Goal: Navigation & Orientation: Find specific page/section

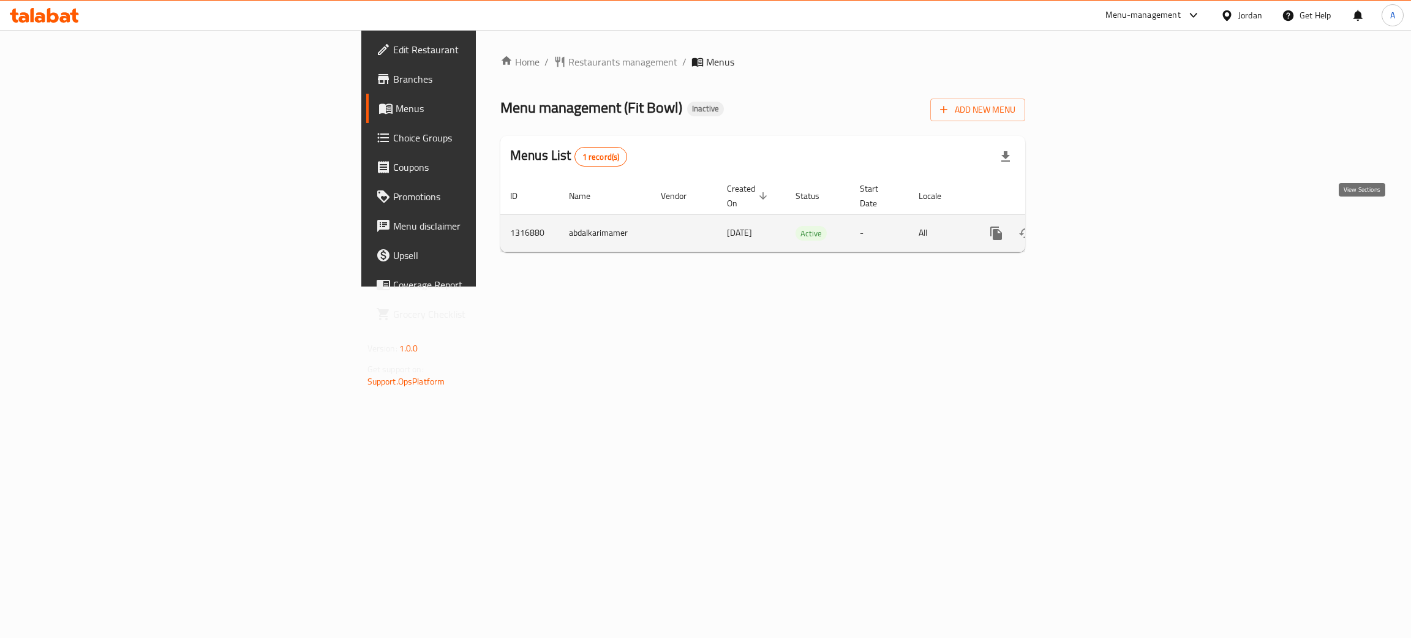
click at [1092, 226] on icon "enhanced table" at bounding box center [1084, 233] width 15 height 15
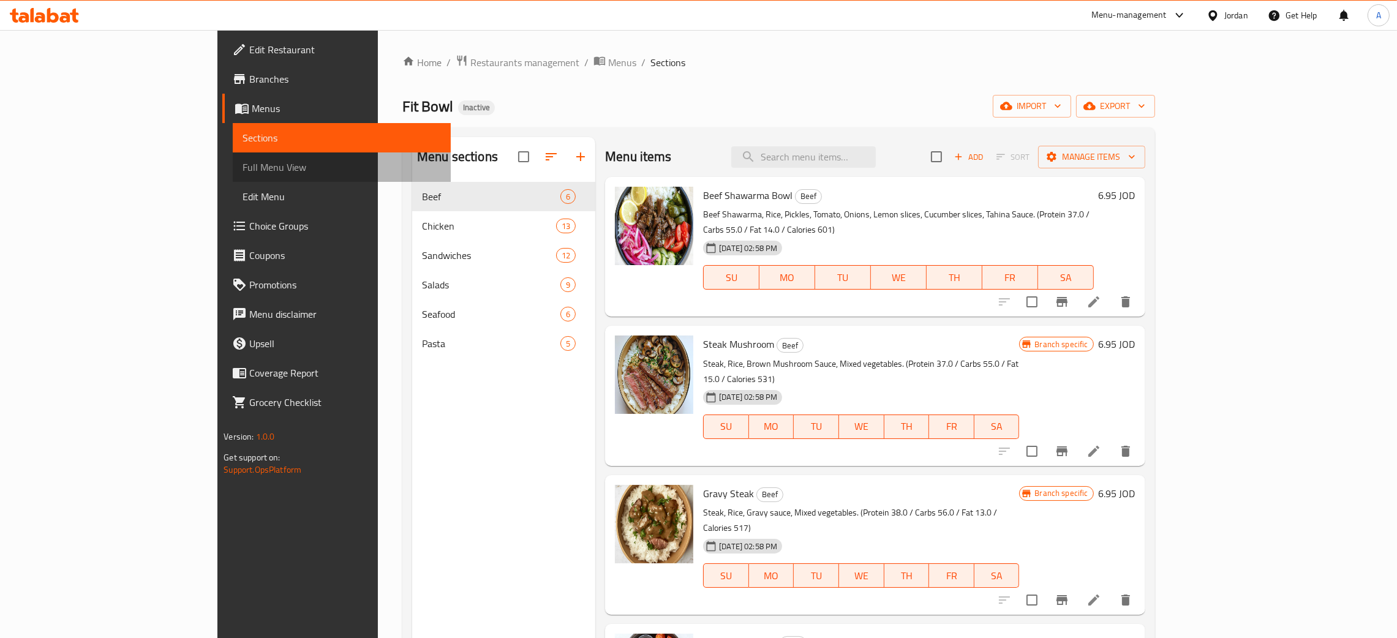
click at [242, 168] on span "Full Menu View" at bounding box center [341, 167] width 198 height 15
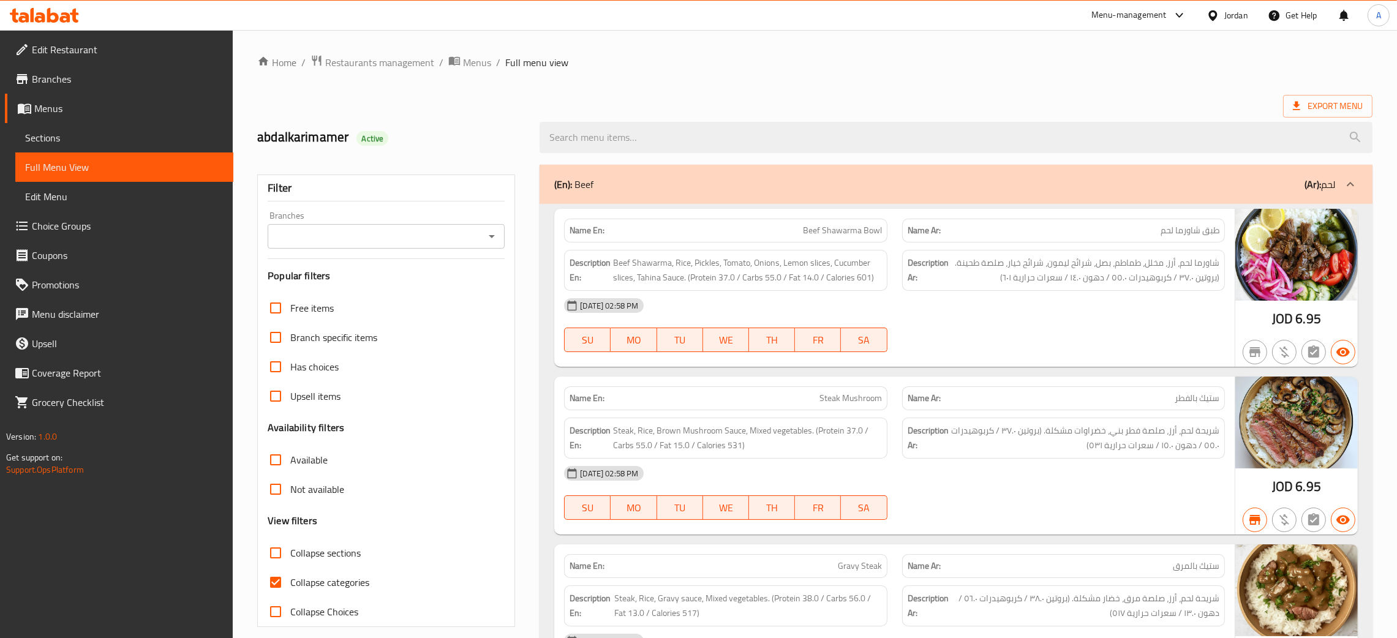
click at [487, 231] on icon "Open" at bounding box center [491, 236] width 15 height 15
click at [399, 296] on li "Fit Bowl, Al Rawabi" at bounding box center [385, 290] width 237 height 22
type input "Fit Bowl, Al Rawabi"
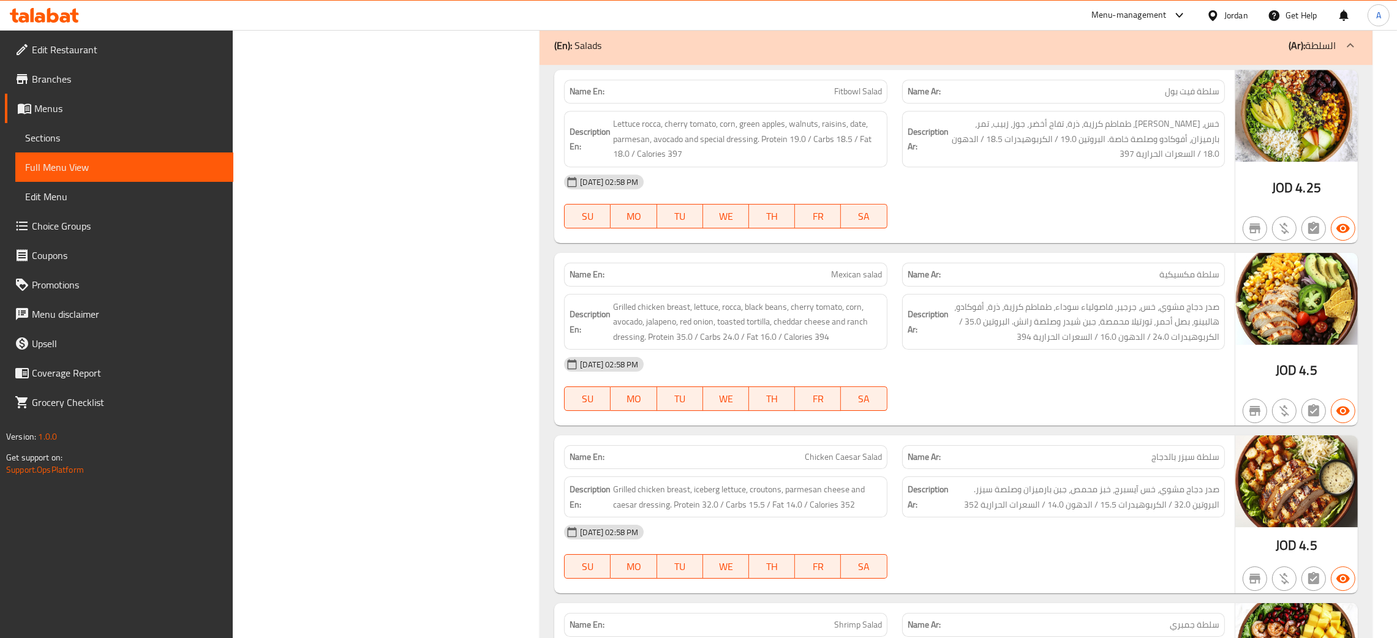
scroll to position [5880, 0]
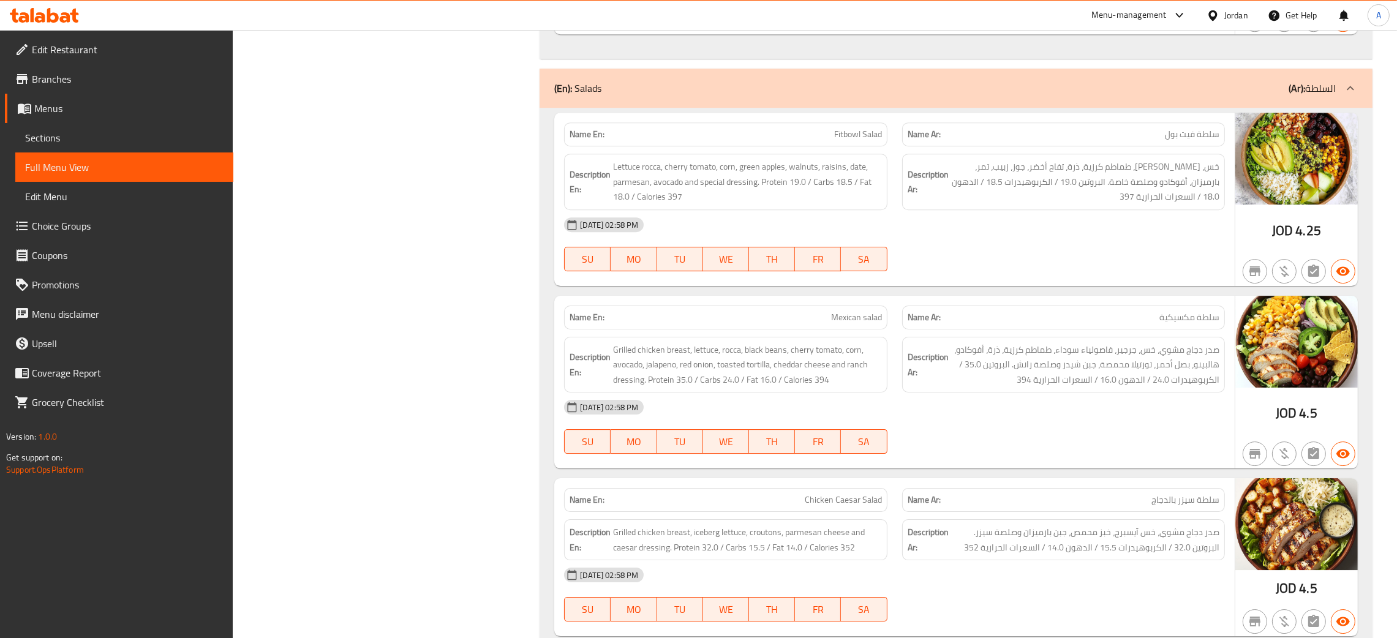
click at [1240, 15] on div "Jordan" at bounding box center [1236, 15] width 24 height 13
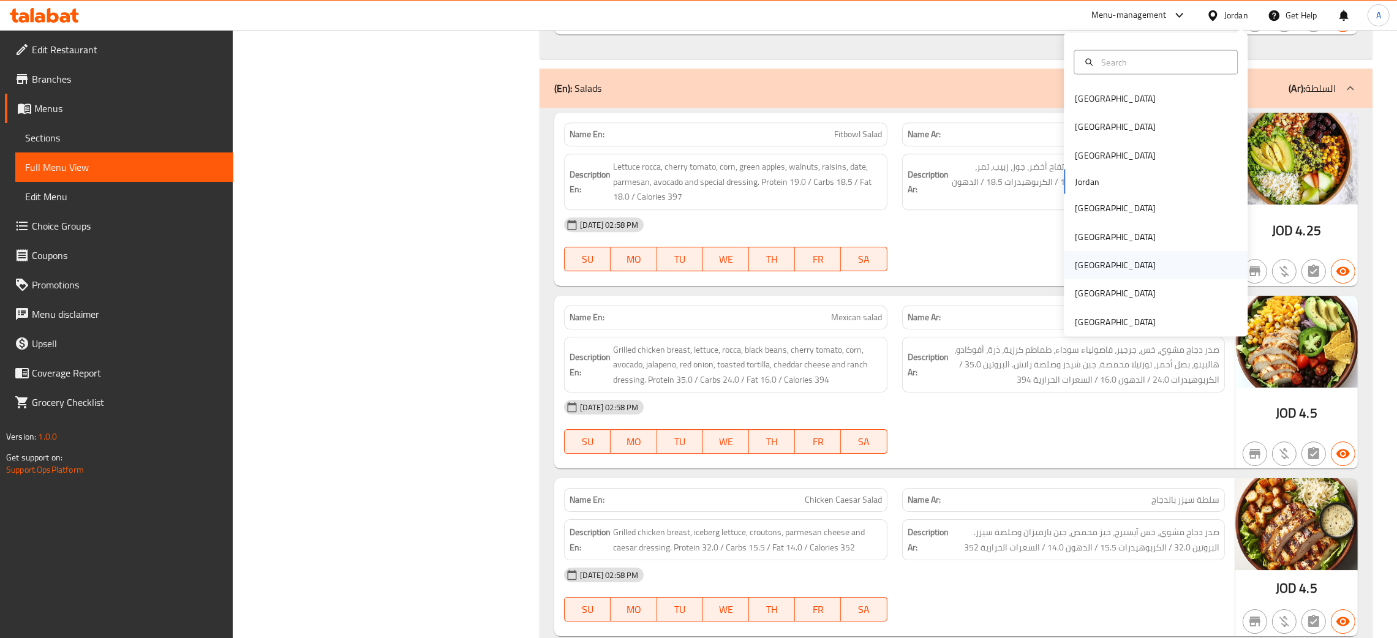
click at [1101, 263] on div "Qatar" at bounding box center [1156, 264] width 184 height 28
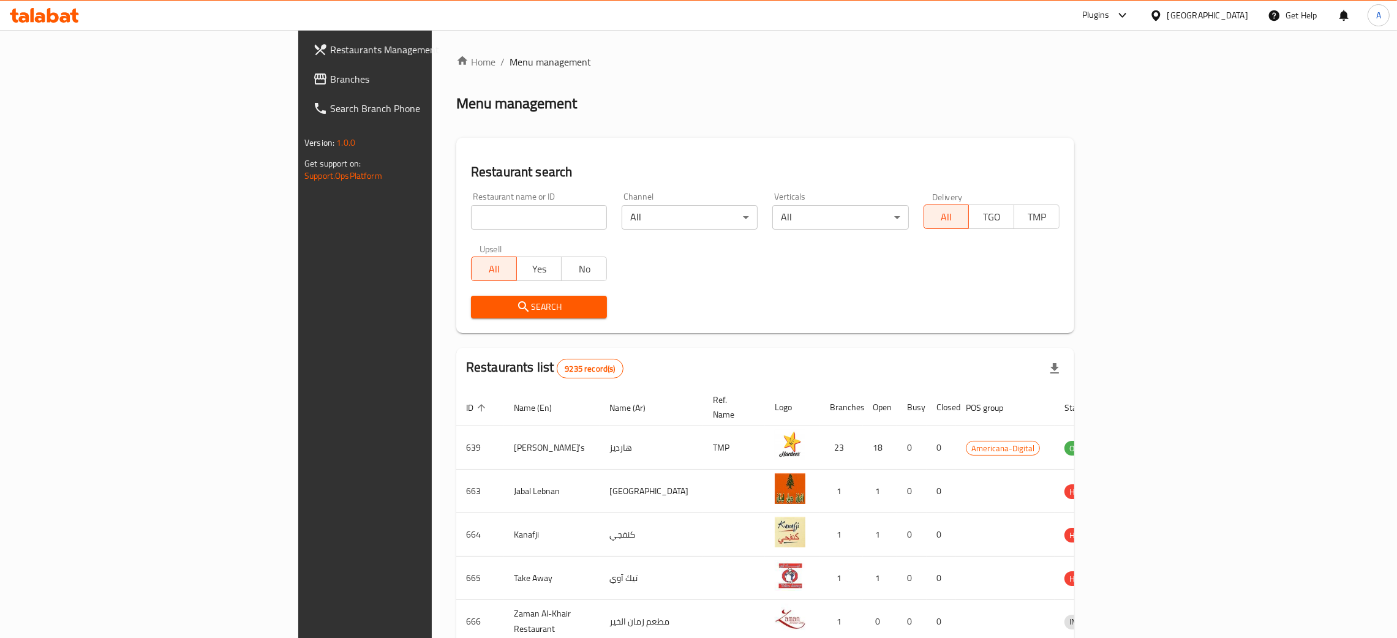
click at [471, 218] on input "search" at bounding box center [539, 217] width 136 height 24
paste input "Alpha Health"
type input "Alpha Health"
click button "Search" at bounding box center [539, 307] width 136 height 23
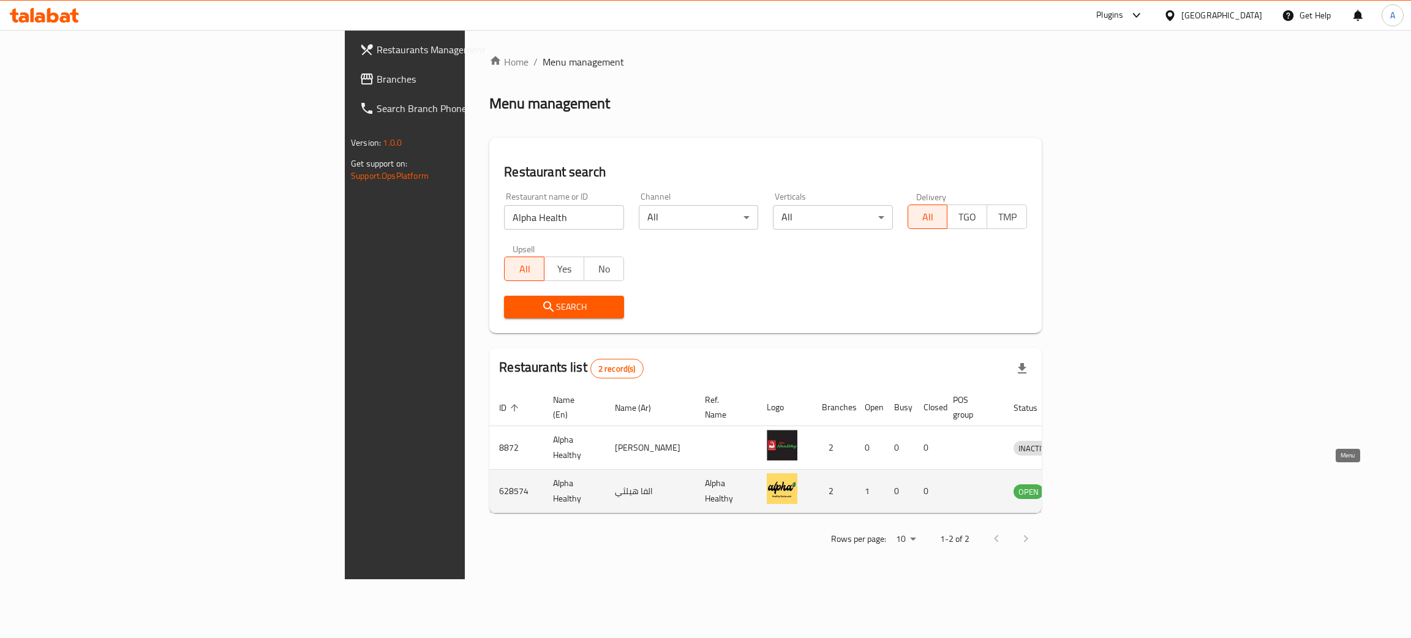
click at [1094, 484] on icon "enhanced table" at bounding box center [1086, 491] width 15 height 15
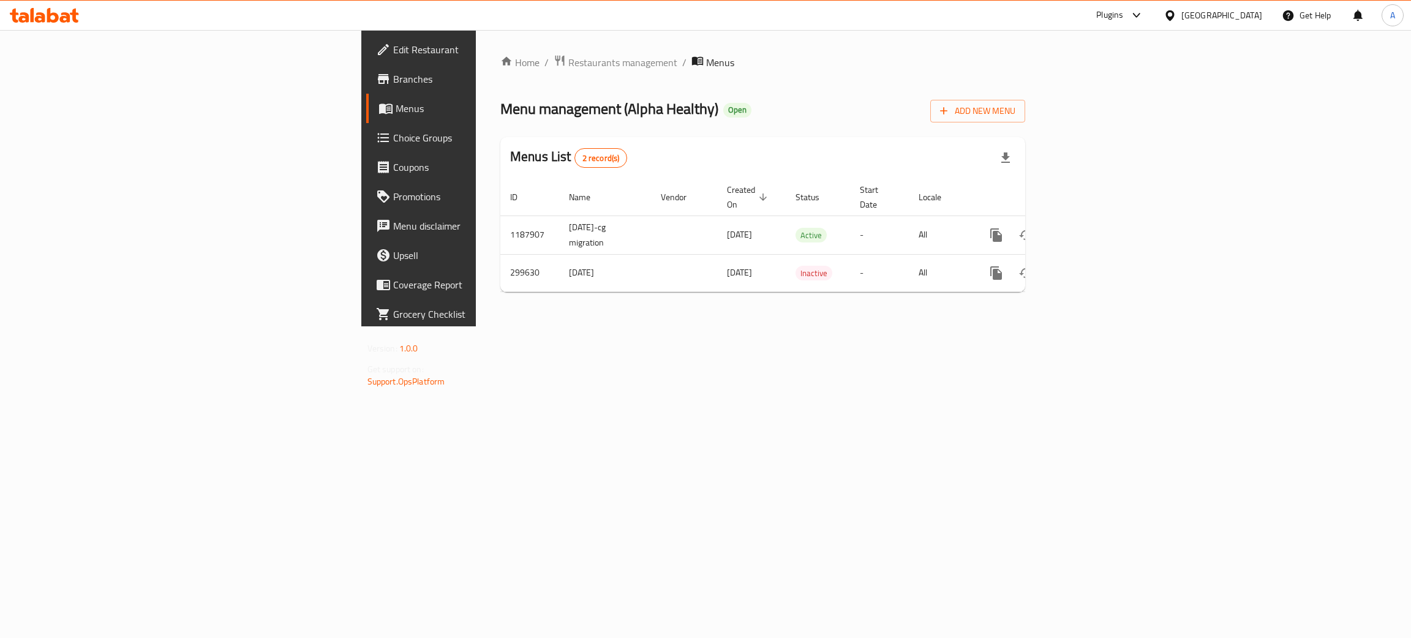
click at [393, 77] on span "Branches" at bounding box center [490, 79] width 194 height 15
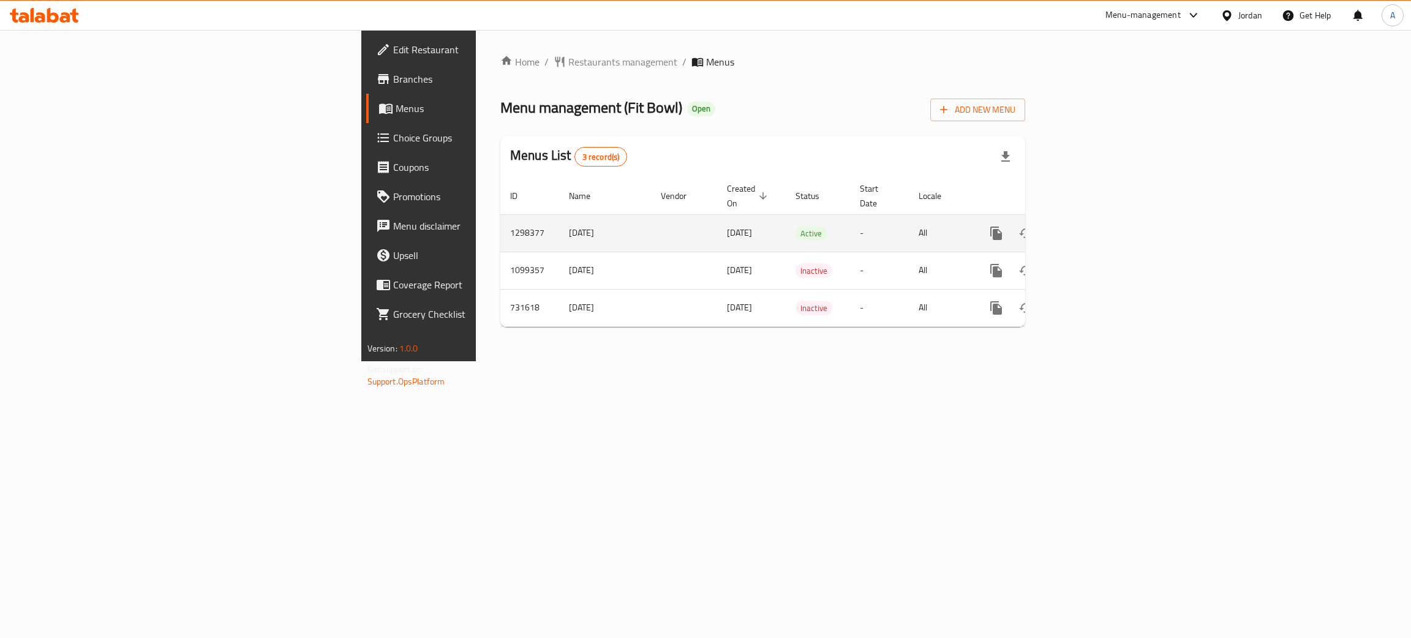
click at [1090, 228] on icon "enhanced table" at bounding box center [1084, 233] width 11 height 11
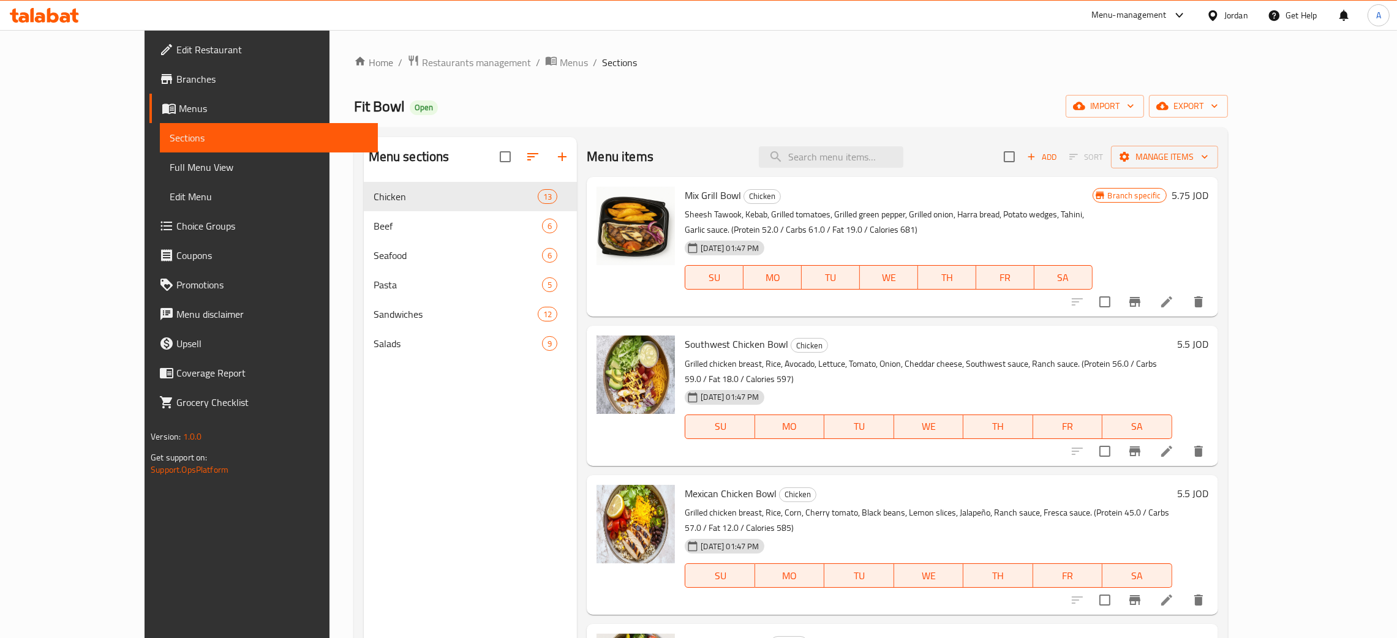
click at [170, 165] on span "Full Menu View" at bounding box center [269, 167] width 198 height 15
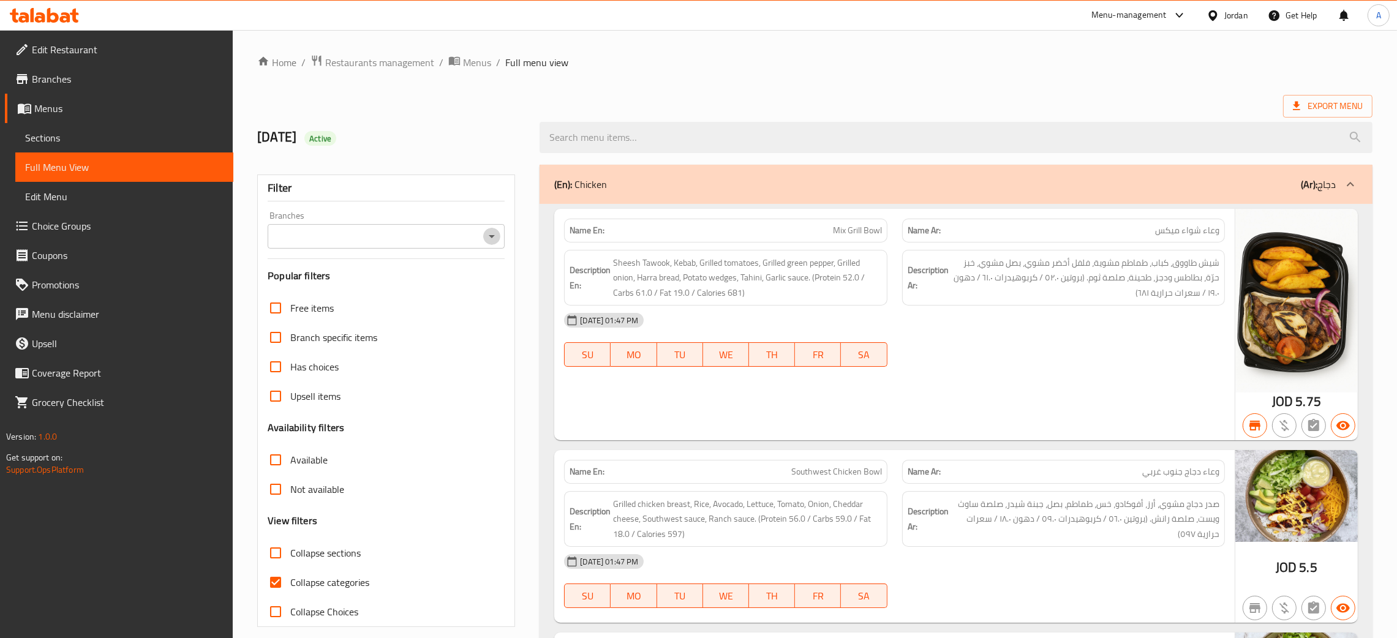
click at [487, 233] on icon "Open" at bounding box center [491, 236] width 15 height 15
click at [402, 292] on li "Fit Bowl, [GEOGRAPHIC_DATA]" at bounding box center [385, 290] width 237 height 22
type input "Fit Bowl, [GEOGRAPHIC_DATA]"
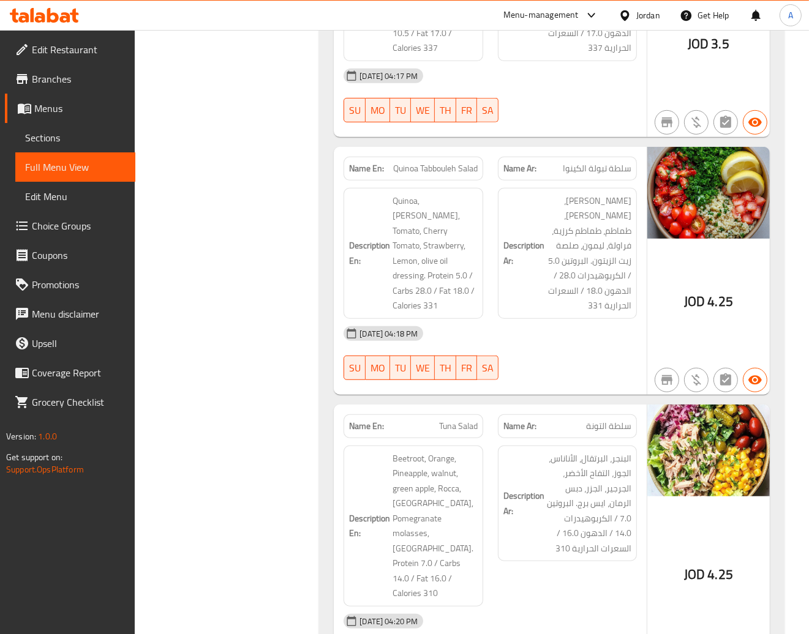
scroll to position [12831, 0]
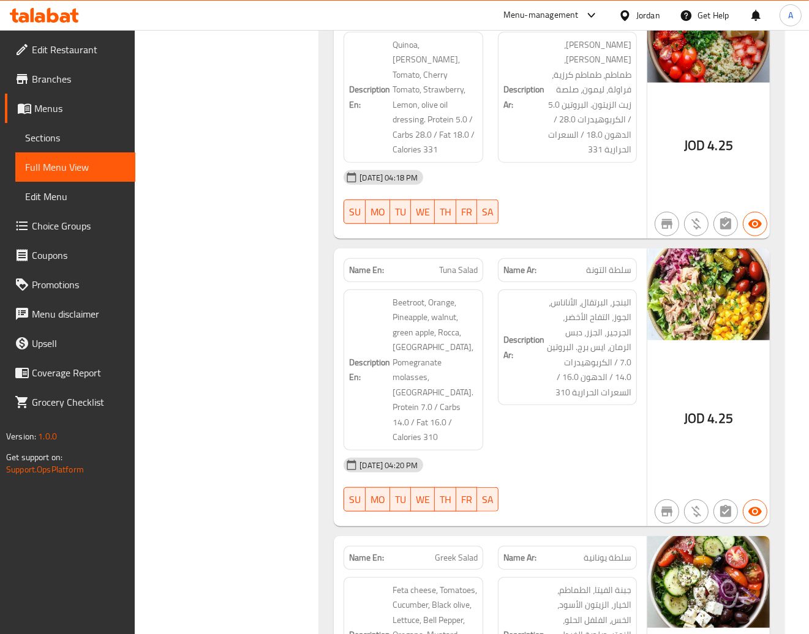
click at [351, 295] on h6 "Description En: Beetroot, Orange, Pineapple, walnut, green apple, Rocca, [GEOGR…" at bounding box center [413, 370] width 128 height 150
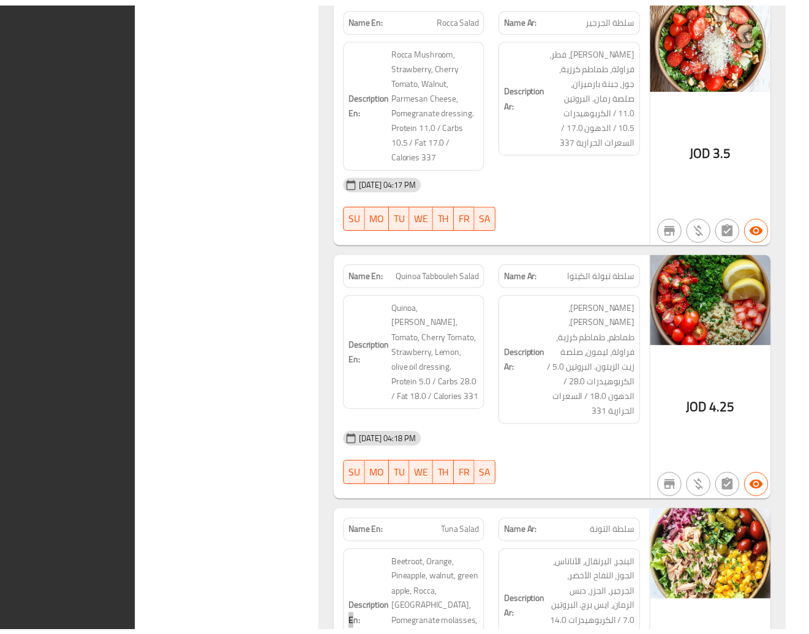
scroll to position [12516, 0]
